Goal: Transaction & Acquisition: Book appointment/travel/reservation

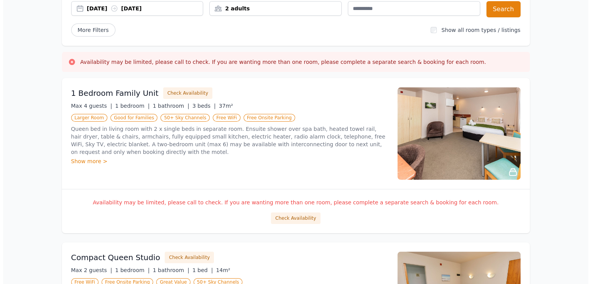
scroll to position [77, 0]
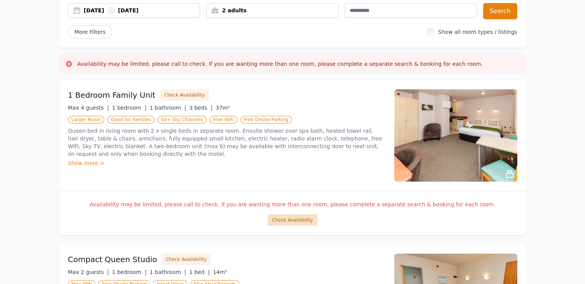
click at [290, 217] on button "Check Availability" at bounding box center [292, 220] width 49 height 12
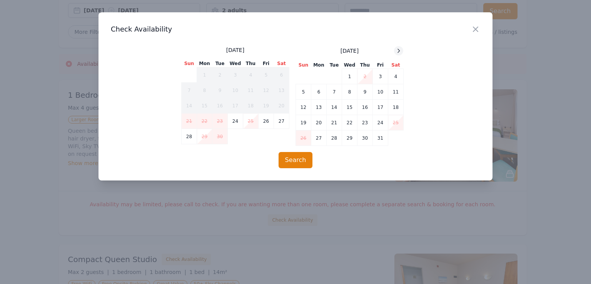
click at [398, 50] on icon at bounding box center [398, 51] width 6 height 6
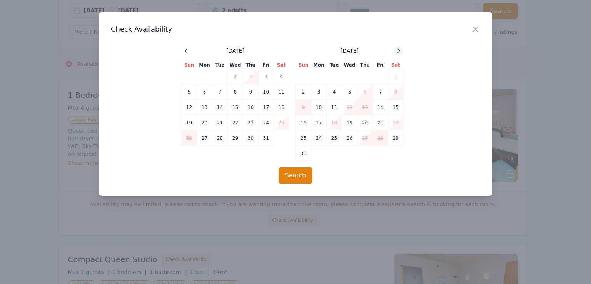
click at [398, 50] on icon at bounding box center [398, 51] width 6 height 6
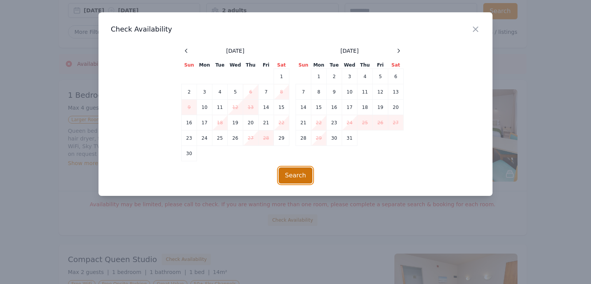
click at [297, 174] on button "Search" at bounding box center [295, 175] width 34 height 16
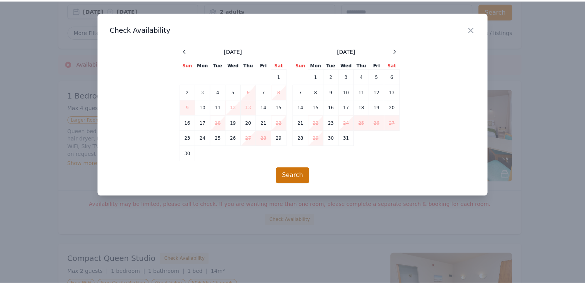
scroll to position [37, 0]
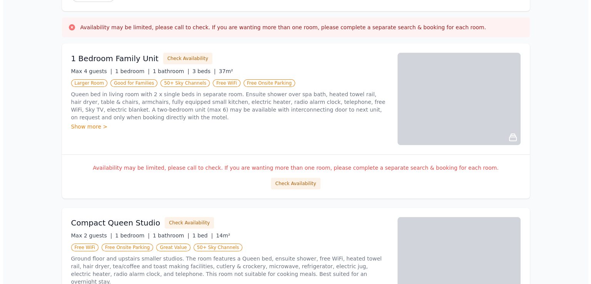
scroll to position [152, 0]
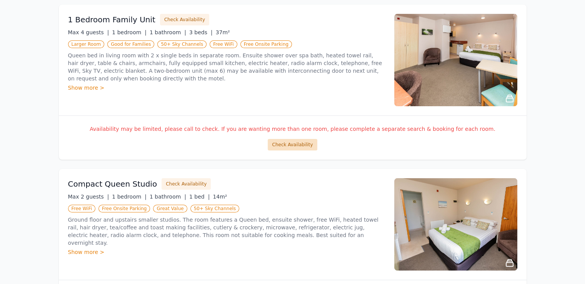
click at [291, 141] on button "Check Availability" at bounding box center [292, 145] width 49 height 12
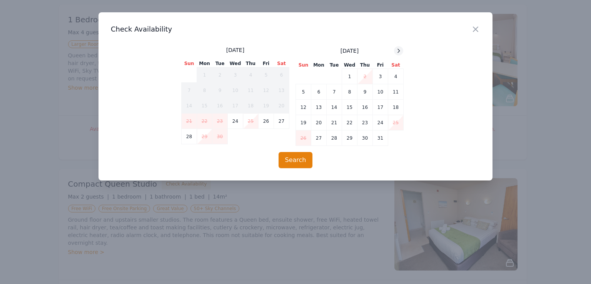
click at [398, 48] on icon at bounding box center [398, 51] width 6 height 6
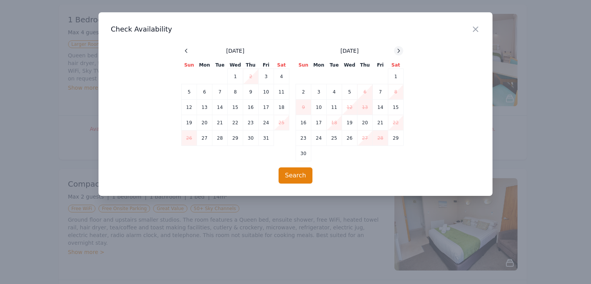
click at [398, 49] on icon at bounding box center [398, 51] width 6 height 6
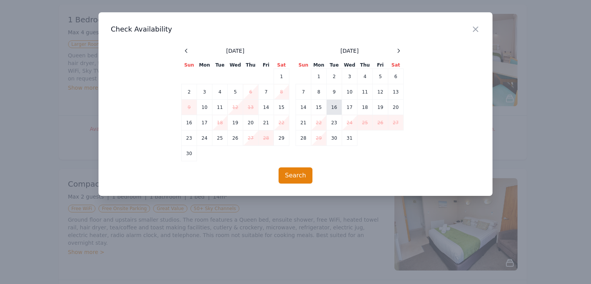
click at [336, 103] on td "16" at bounding box center [334, 107] width 15 height 15
click at [350, 105] on td "17" at bounding box center [349, 107] width 15 height 15
click at [367, 107] on td "18" at bounding box center [364, 107] width 15 height 15
drag, startPoint x: 380, startPoint y: 105, endPoint x: 393, endPoint y: 105, distance: 13.5
click at [380, 105] on td "19" at bounding box center [380, 107] width 15 height 15
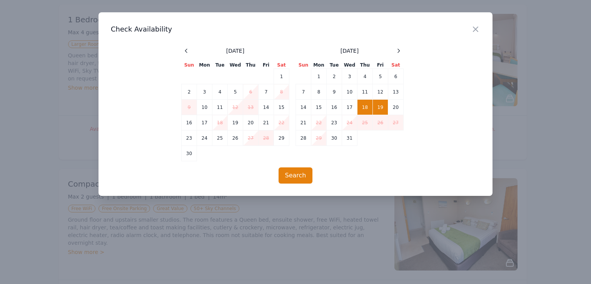
drag, startPoint x: 396, startPoint y: 105, endPoint x: 383, endPoint y: 108, distance: 13.0
click at [395, 106] on td "20" at bounding box center [395, 107] width 15 height 15
click at [334, 106] on td "16" at bounding box center [334, 107] width 15 height 15
click at [398, 49] on icon at bounding box center [399, 50] width 2 height 3
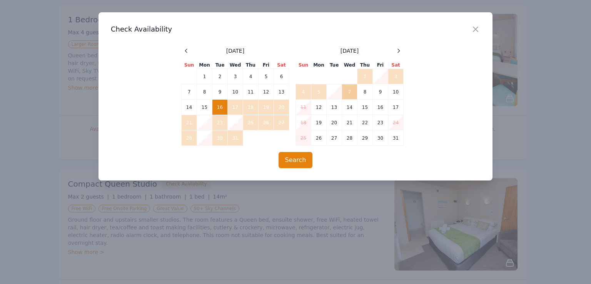
click at [351, 91] on td "7" at bounding box center [349, 91] width 15 height 15
click at [290, 159] on button "Search" at bounding box center [295, 160] width 34 height 16
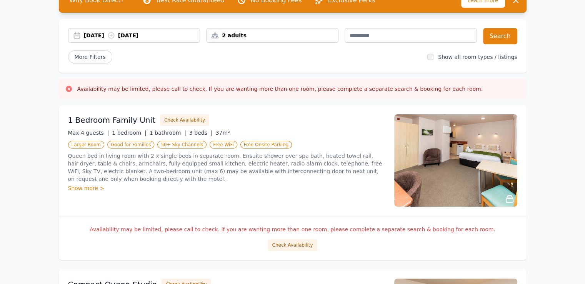
scroll to position [38, 0]
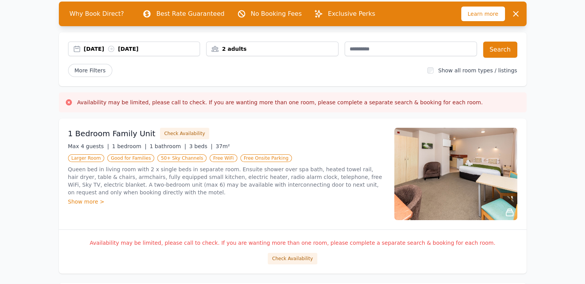
click at [269, 44] on div "2 adults" at bounding box center [272, 49] width 132 height 15
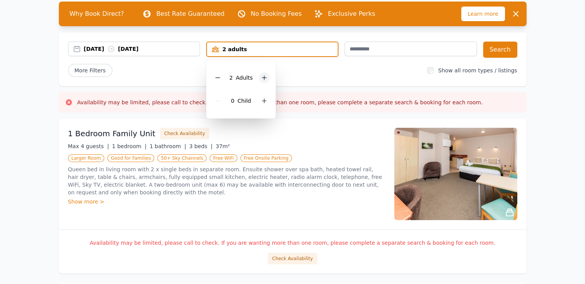
click at [264, 77] on icon at bounding box center [264, 78] width 6 height 6
click at [265, 99] on icon at bounding box center [264, 101] width 6 height 6
click at [499, 43] on button "Search" at bounding box center [500, 50] width 34 height 16
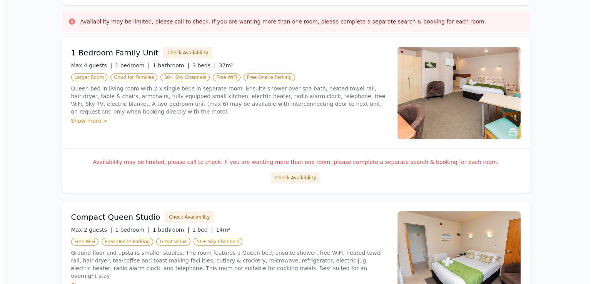
scroll to position [154, 0]
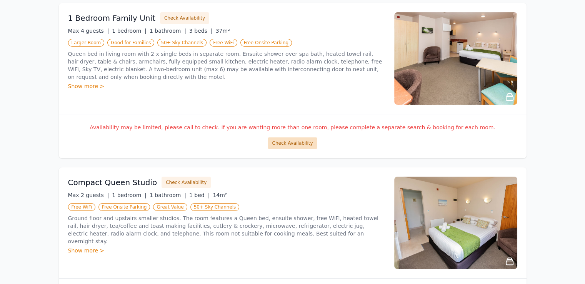
click at [297, 142] on button "Check Availability" at bounding box center [292, 143] width 49 height 12
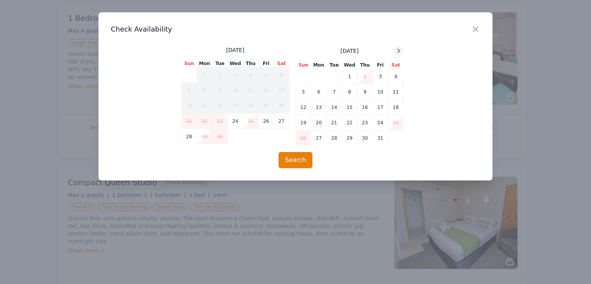
click at [400, 51] on icon at bounding box center [398, 51] width 6 height 6
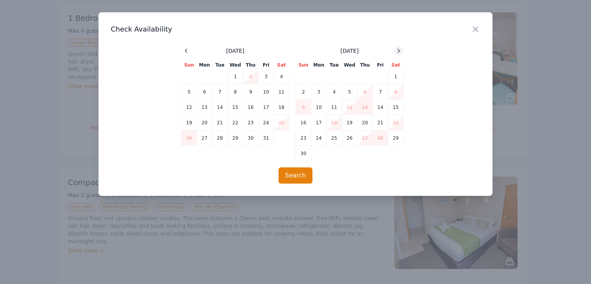
click at [400, 51] on icon at bounding box center [398, 51] width 6 height 6
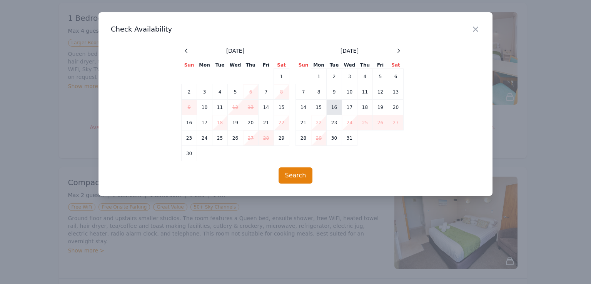
click at [334, 104] on td "16" at bounding box center [334, 107] width 15 height 15
click at [293, 176] on button "Search" at bounding box center [295, 175] width 34 height 16
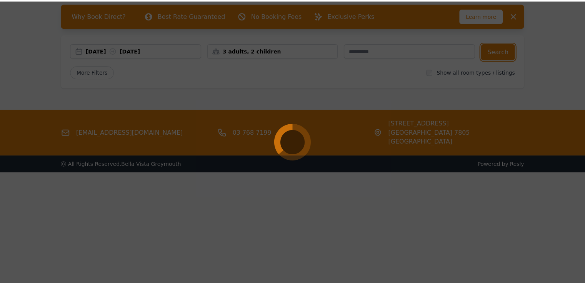
scroll to position [37, 0]
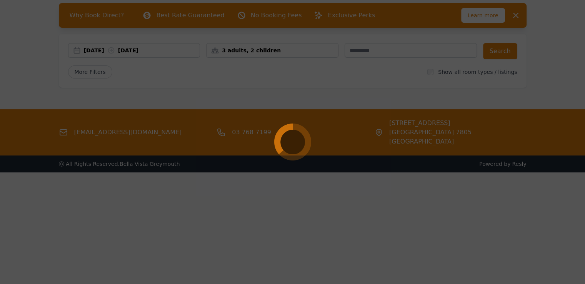
drag, startPoint x: 395, startPoint y: 208, endPoint x: 398, endPoint y: 200, distance: 9.5
click at [395, 203] on div at bounding box center [292, 142] width 585 height 284
